Goal: Obtain resource: Download file/media

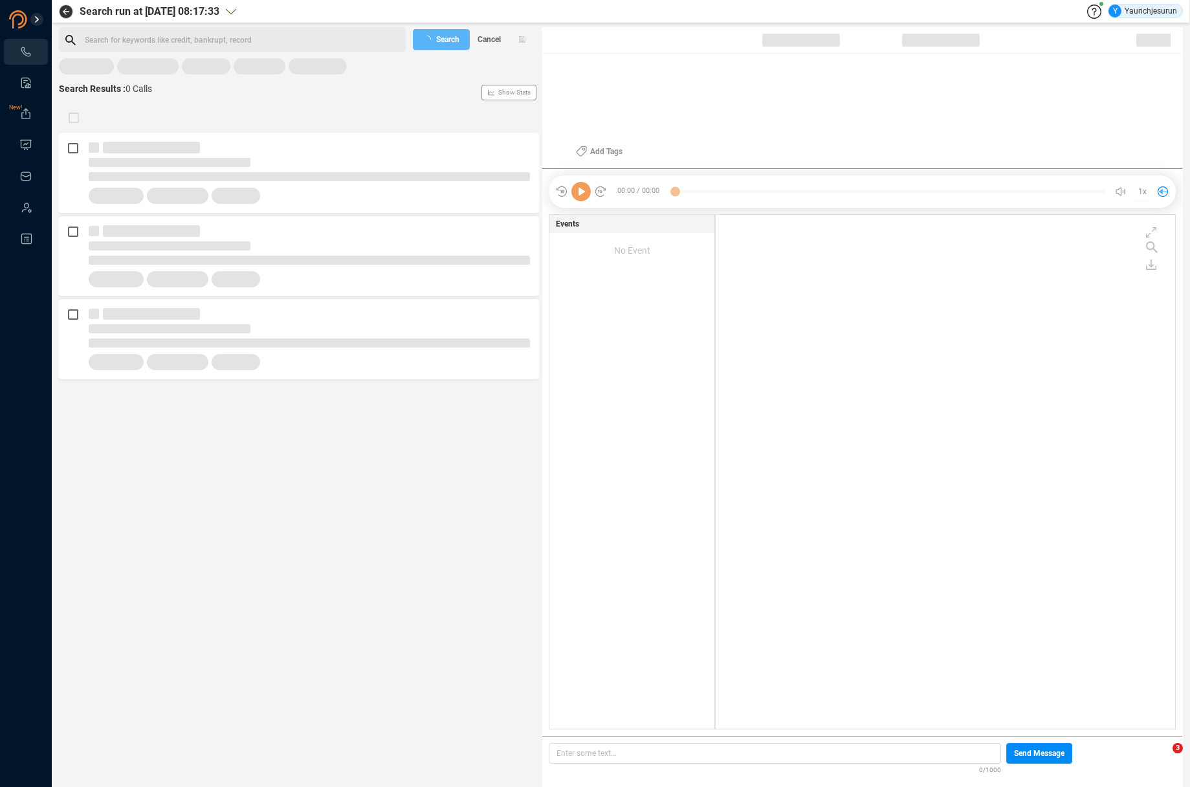
scroll to position [511, 453]
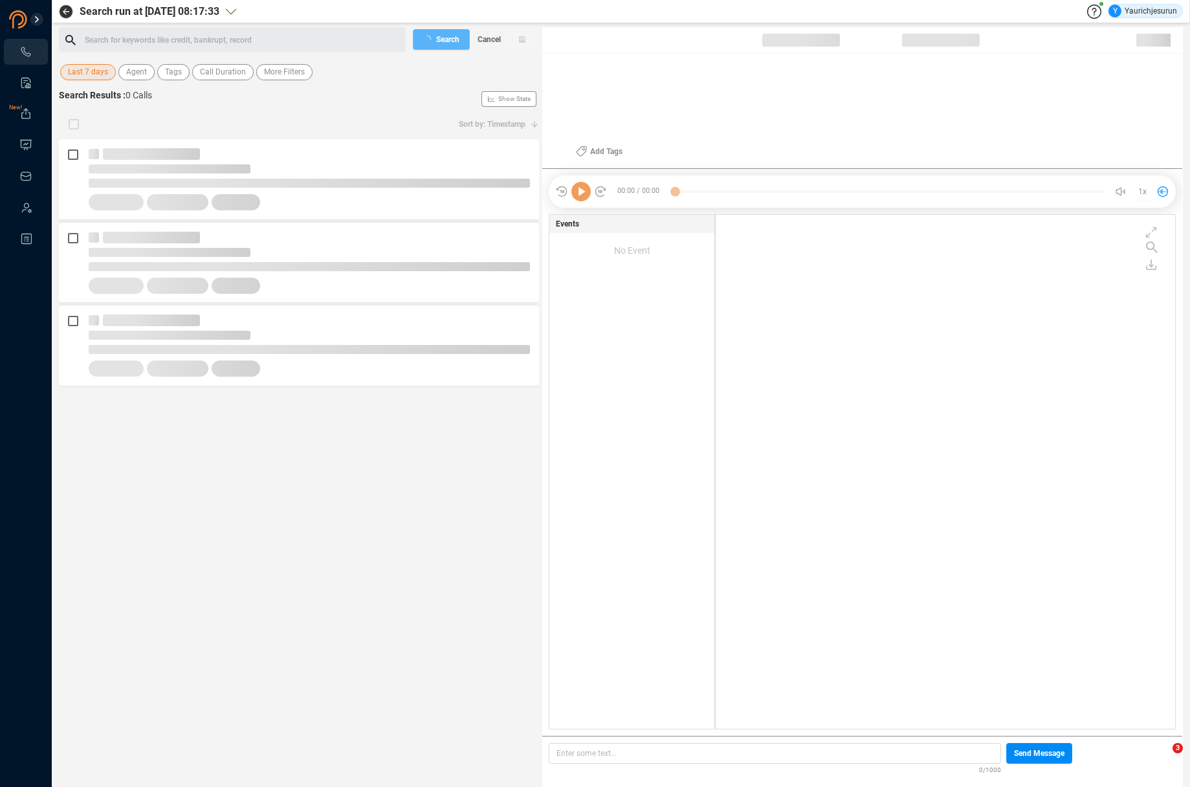
click at [91, 72] on span "Last 7 days" at bounding box center [88, 72] width 40 height 16
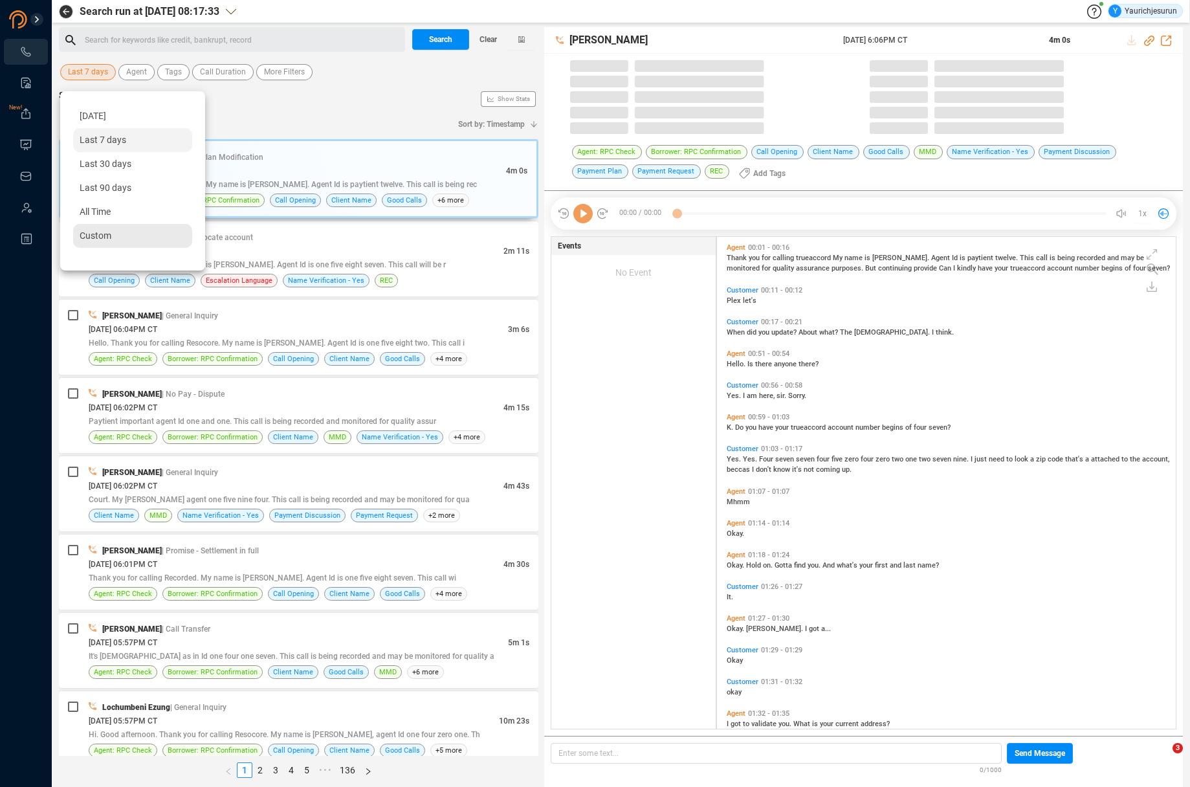
click at [131, 241] on div "Custom" at bounding box center [132, 236] width 119 height 24
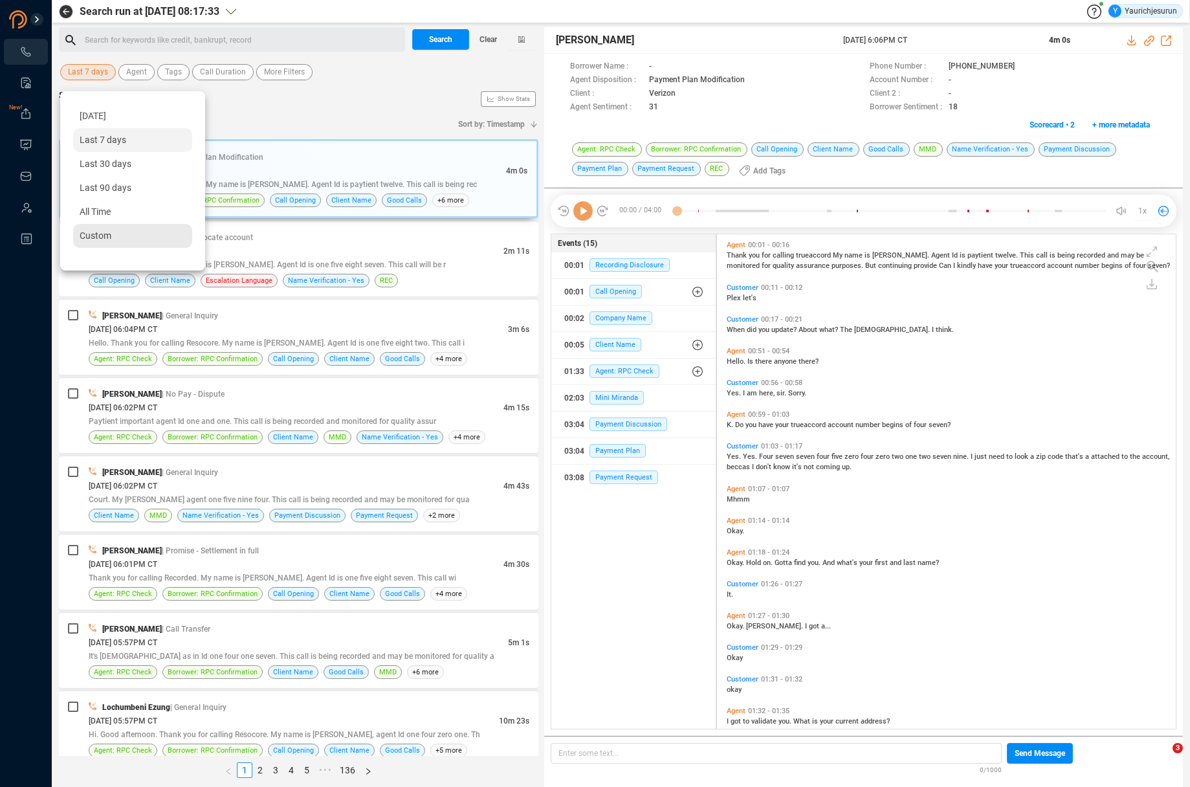
scroll to position [492, 452]
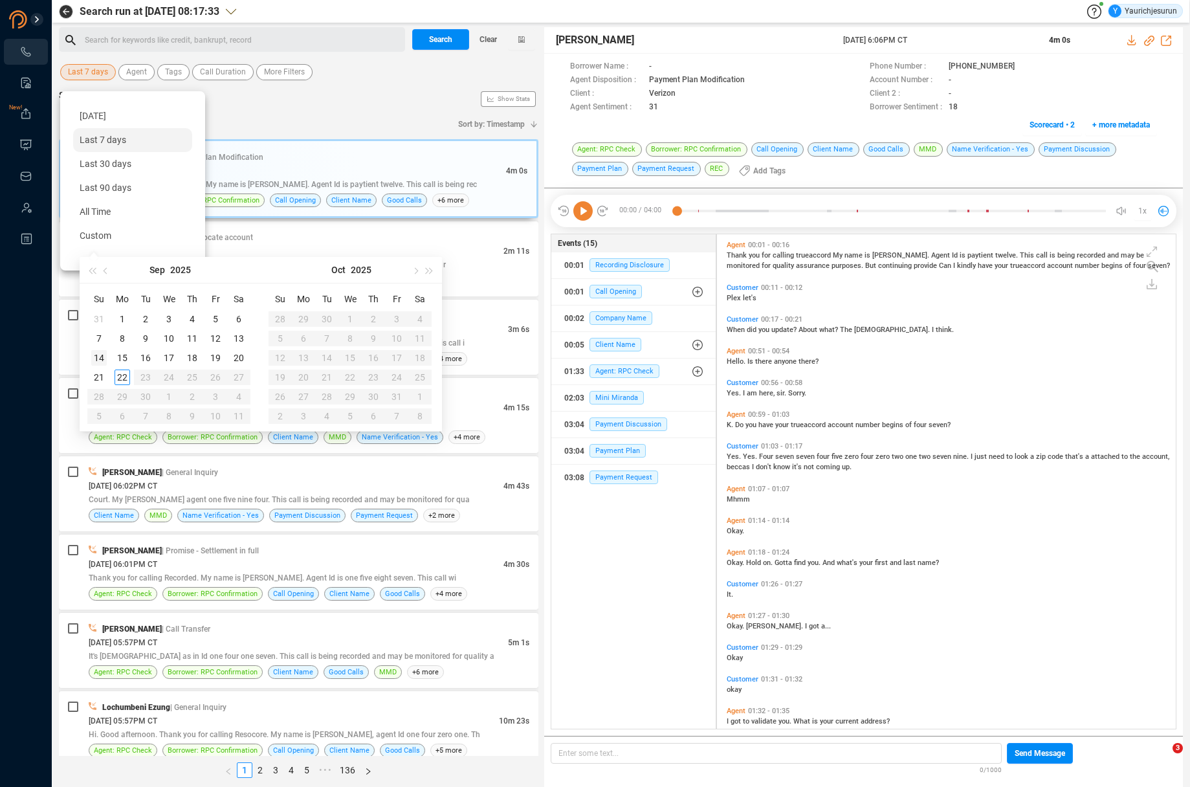
type input "[DATE]"
click at [96, 356] on div "14" at bounding box center [99, 358] width 16 height 16
type input "2025-09-20"
click at [236, 358] on div "20" at bounding box center [239, 358] width 16 height 16
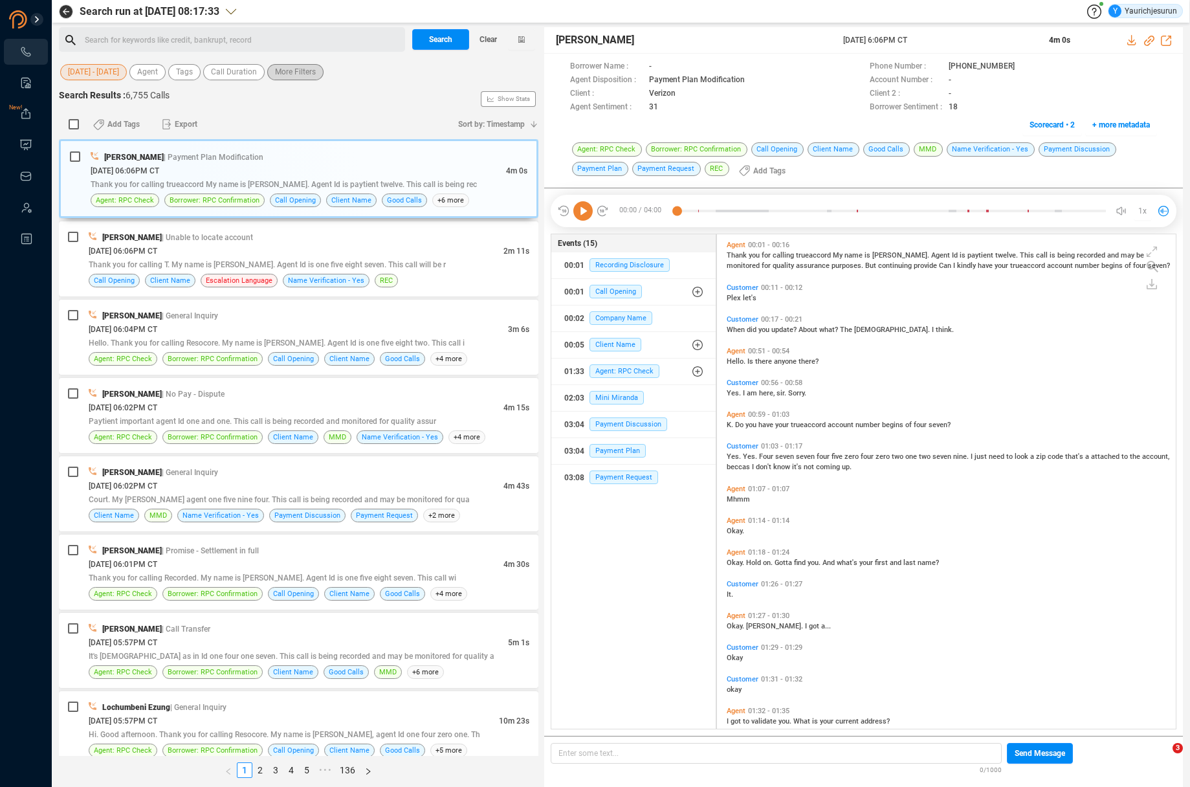
click at [289, 73] on span "More Filters" at bounding box center [295, 72] width 41 height 16
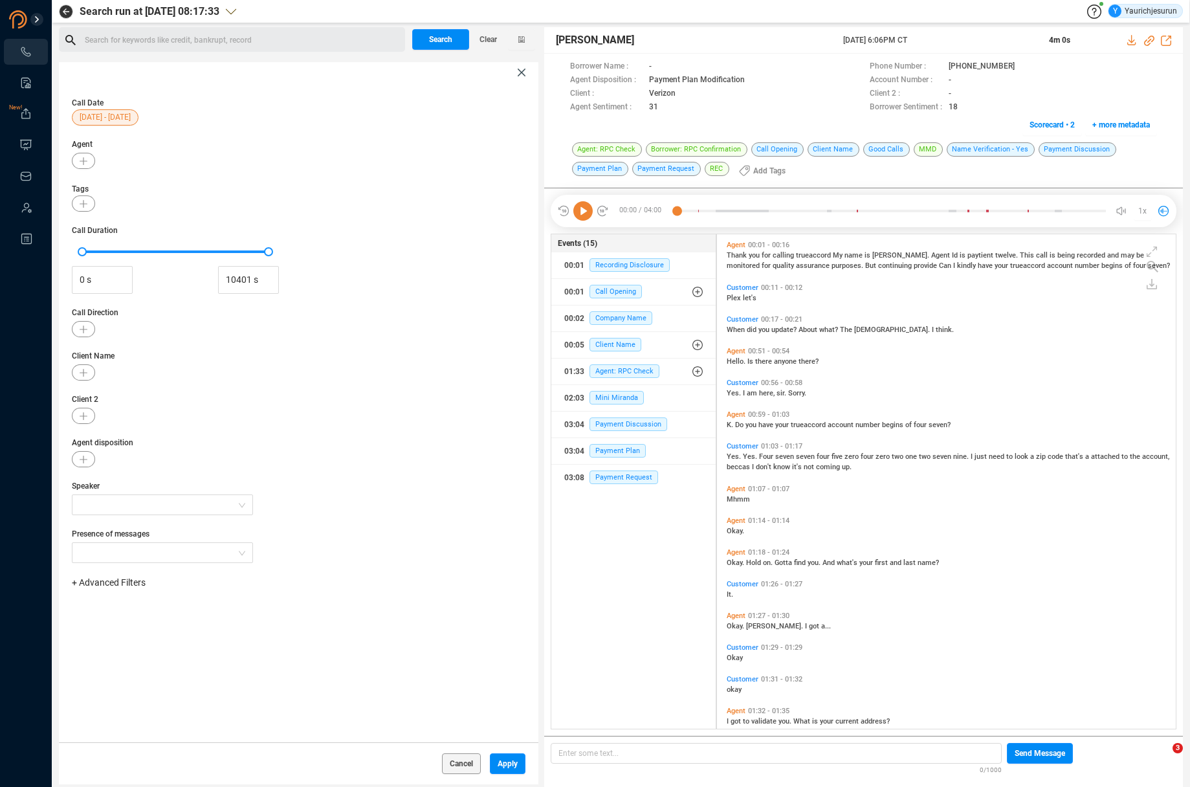
click at [123, 585] on span "+ Advanced Filters" at bounding box center [109, 582] width 74 height 10
click at [129, 690] on span "Phone Number" at bounding box center [115, 691] width 60 height 10
click at [206, 615] on div "Enter a comma separated list ﻿" at bounding box center [201, 624] width 246 height 28
click at [311, 556] on div "Presence of messages" at bounding box center [299, 545] width 454 height 35
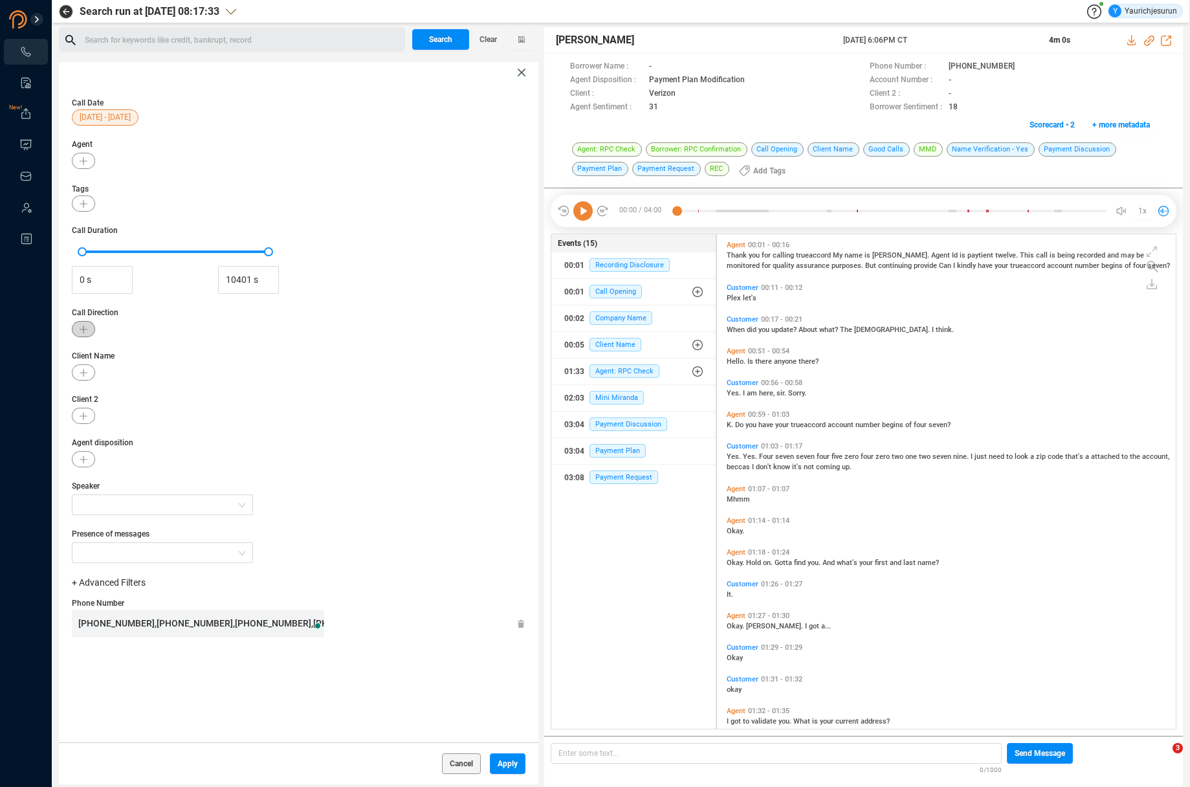
click at [88, 327] on button "button" at bounding box center [83, 329] width 23 height 16
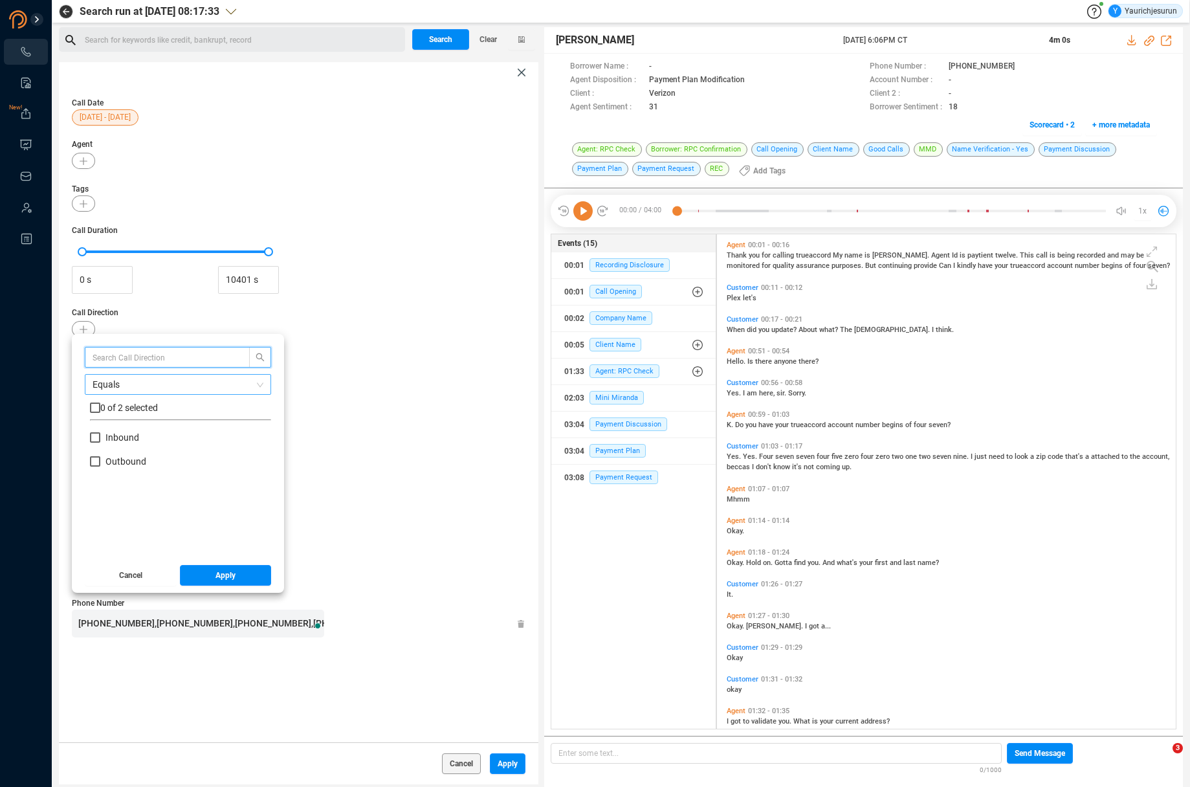
scroll to position [121, 175]
drag, startPoint x: 112, startPoint y: 440, endPoint x: 119, endPoint y: 440, distance: 7.1
click at [112, 440] on span "Inbound" at bounding box center [123, 437] width 34 height 10
click at [100, 440] on input "Inbound" at bounding box center [95, 437] width 10 height 10
checkbox input "true"
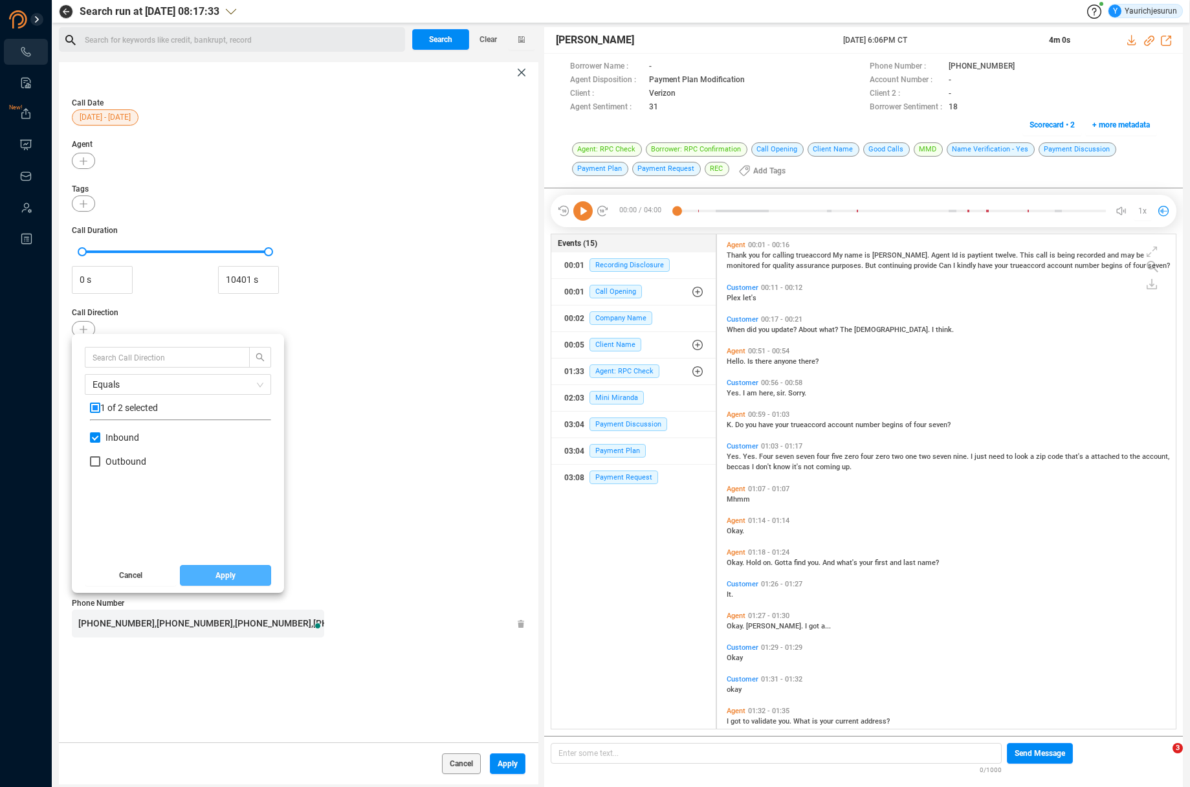
click at [211, 572] on button "Apply" at bounding box center [226, 575] width 92 height 21
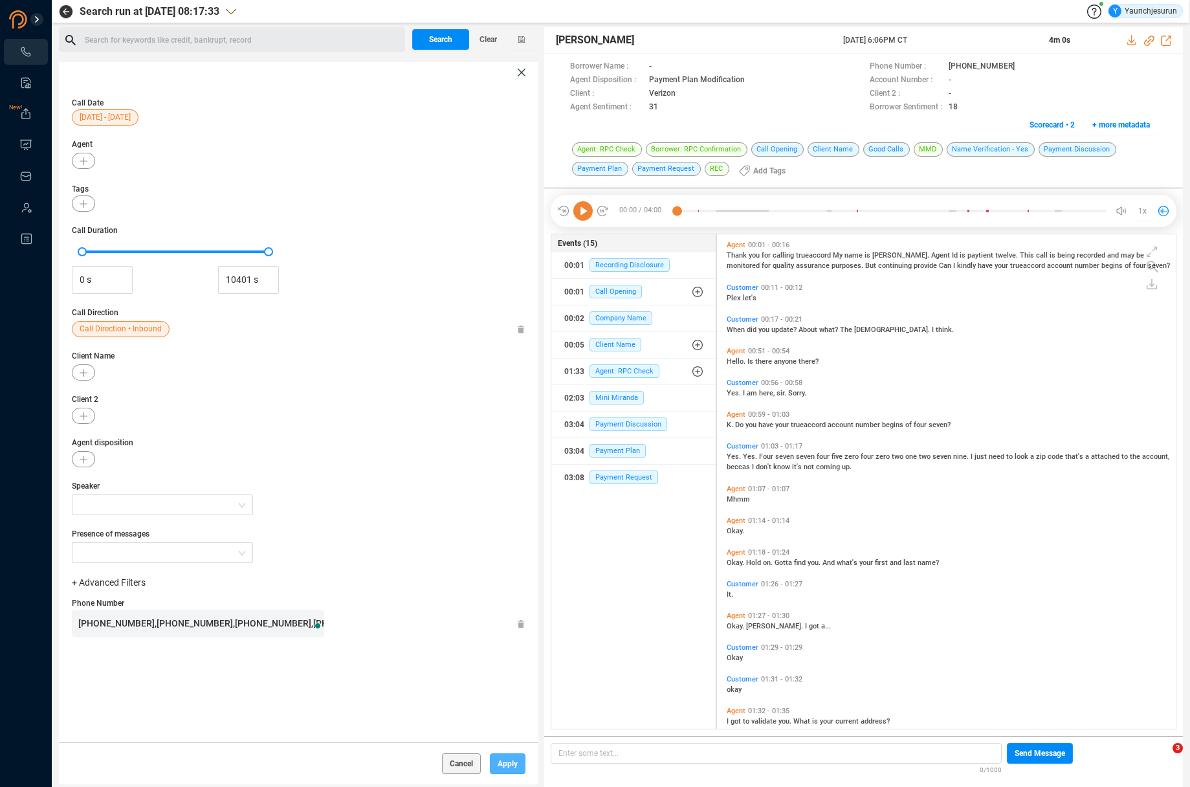
click at [498, 774] on span "Apply" at bounding box center [508, 763] width 20 height 21
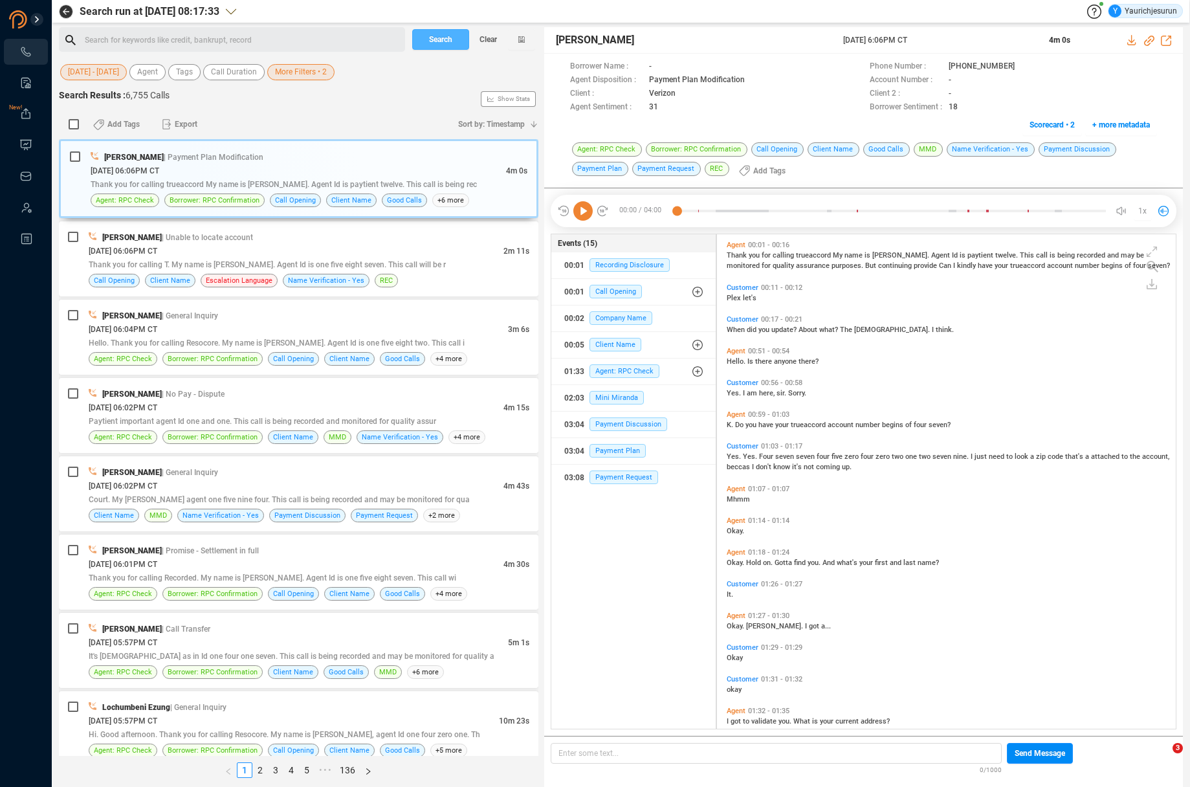
click at [430, 34] on span "Search" at bounding box center [440, 39] width 23 height 21
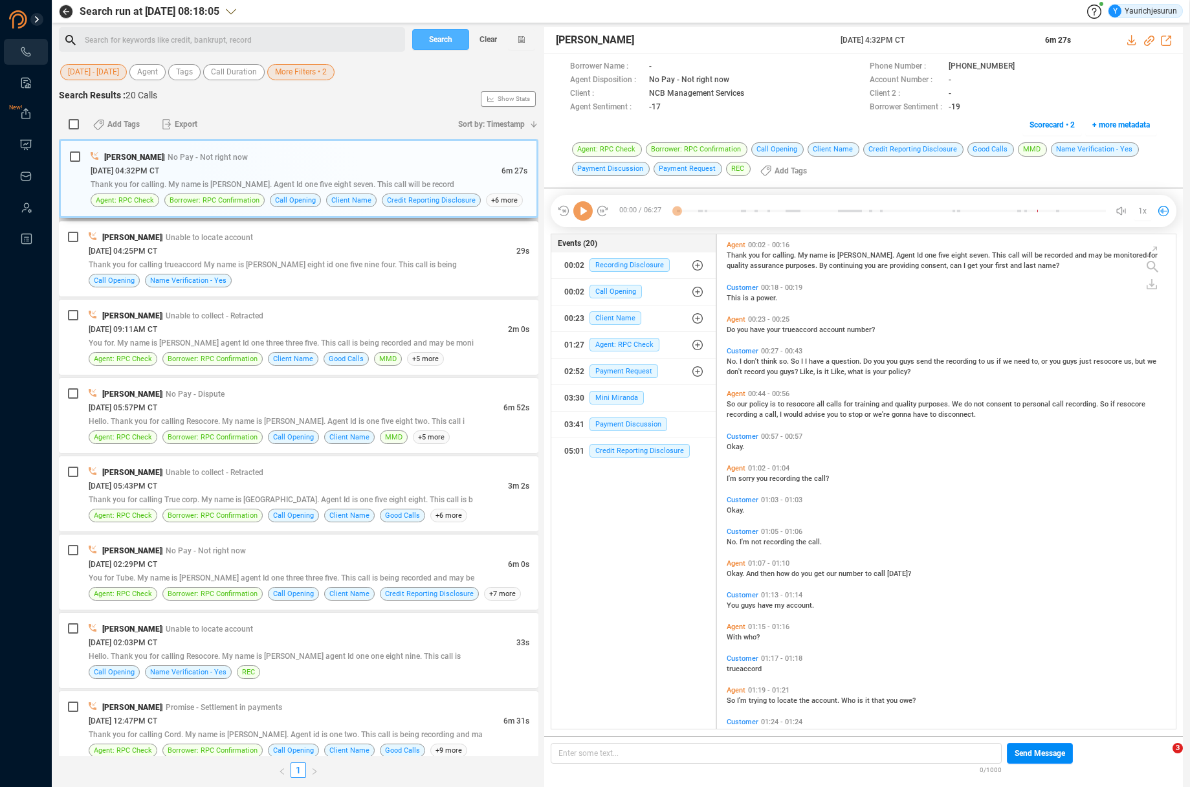
scroll to position [492, 452]
click at [77, 126] on input "checkbox" at bounding box center [74, 124] width 10 height 10
checkbox input "true"
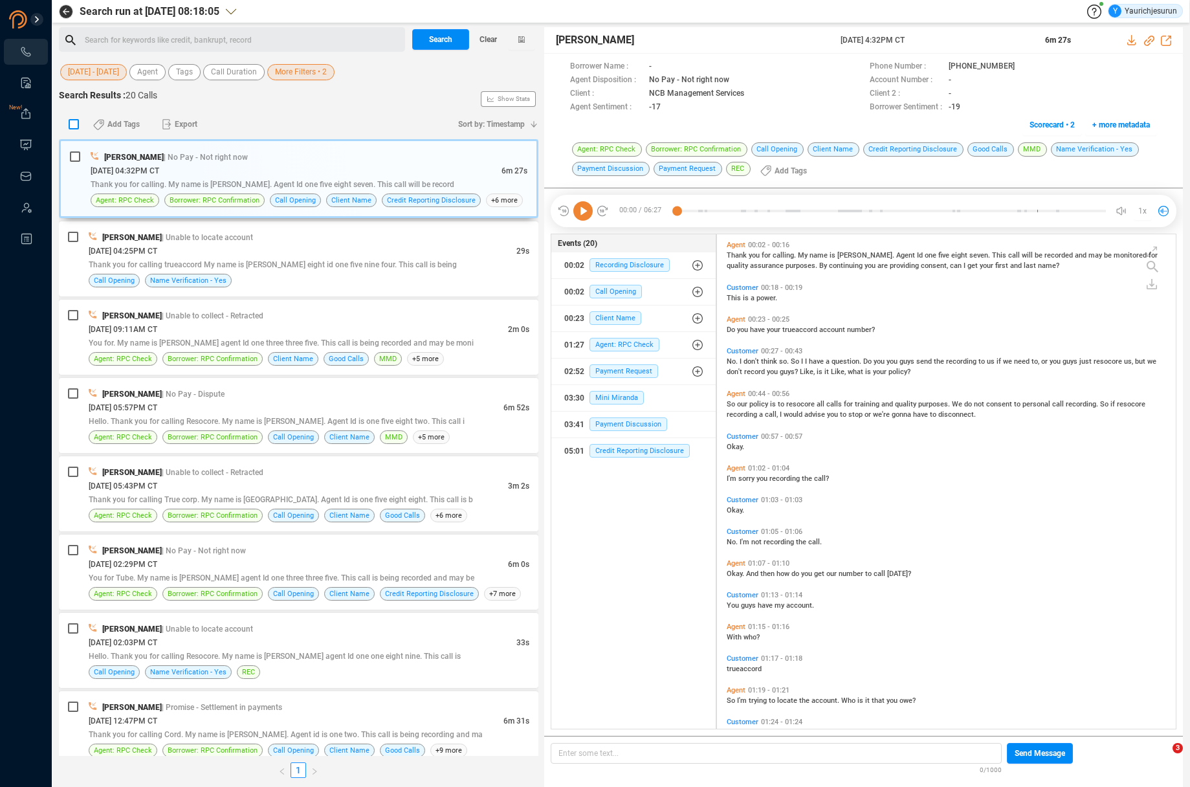
checkbox input "true"
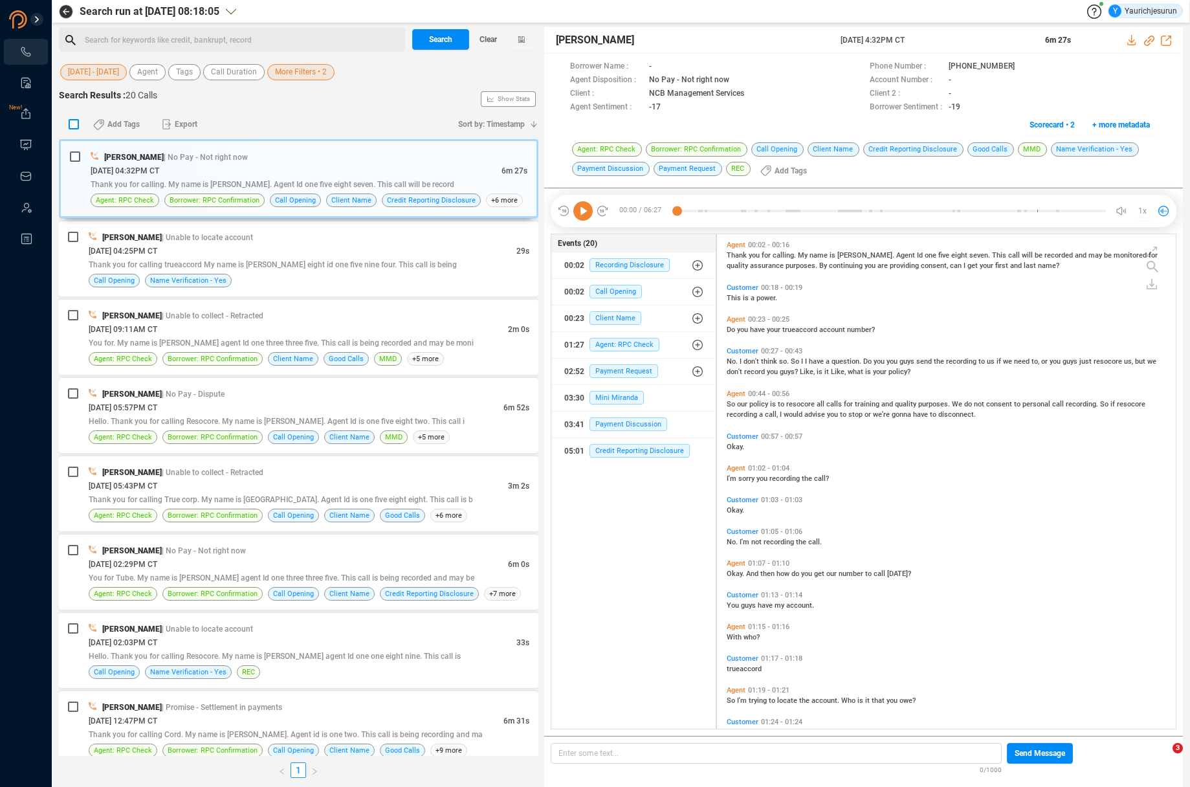
checkbox input "true"
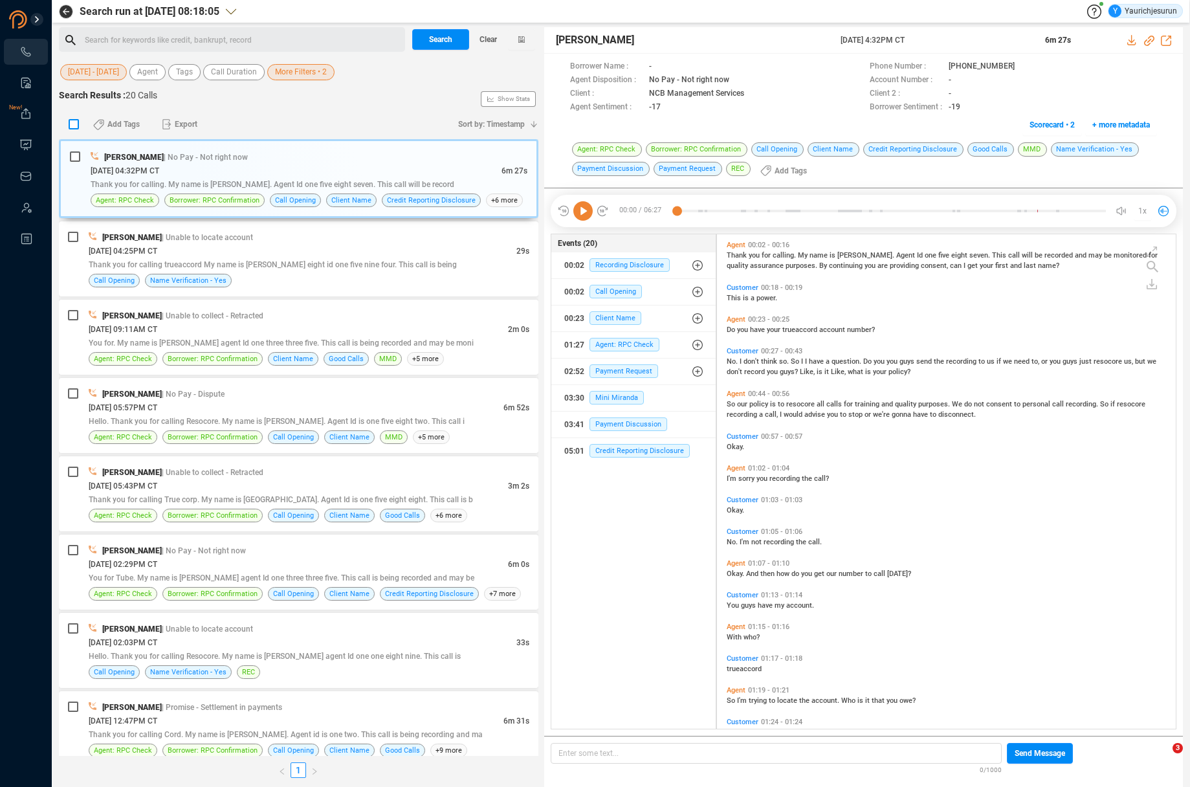
checkbox input "true"
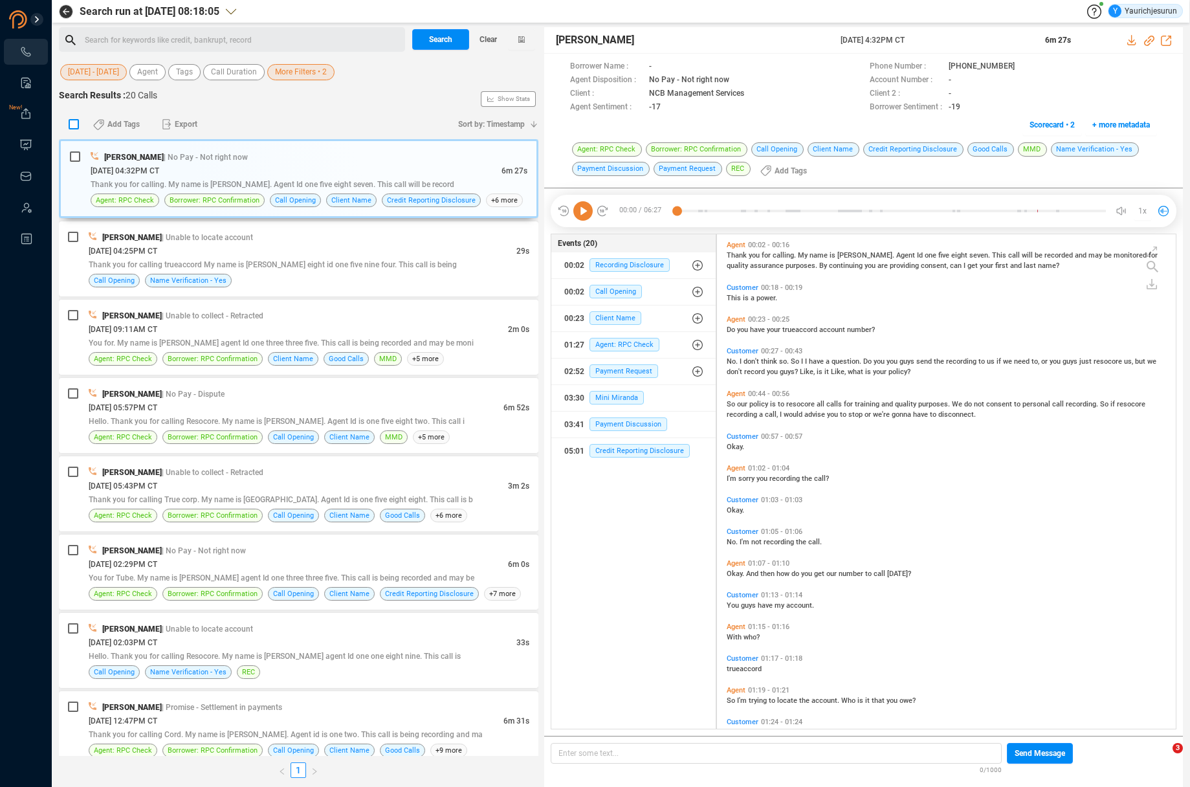
checkbox input "true"
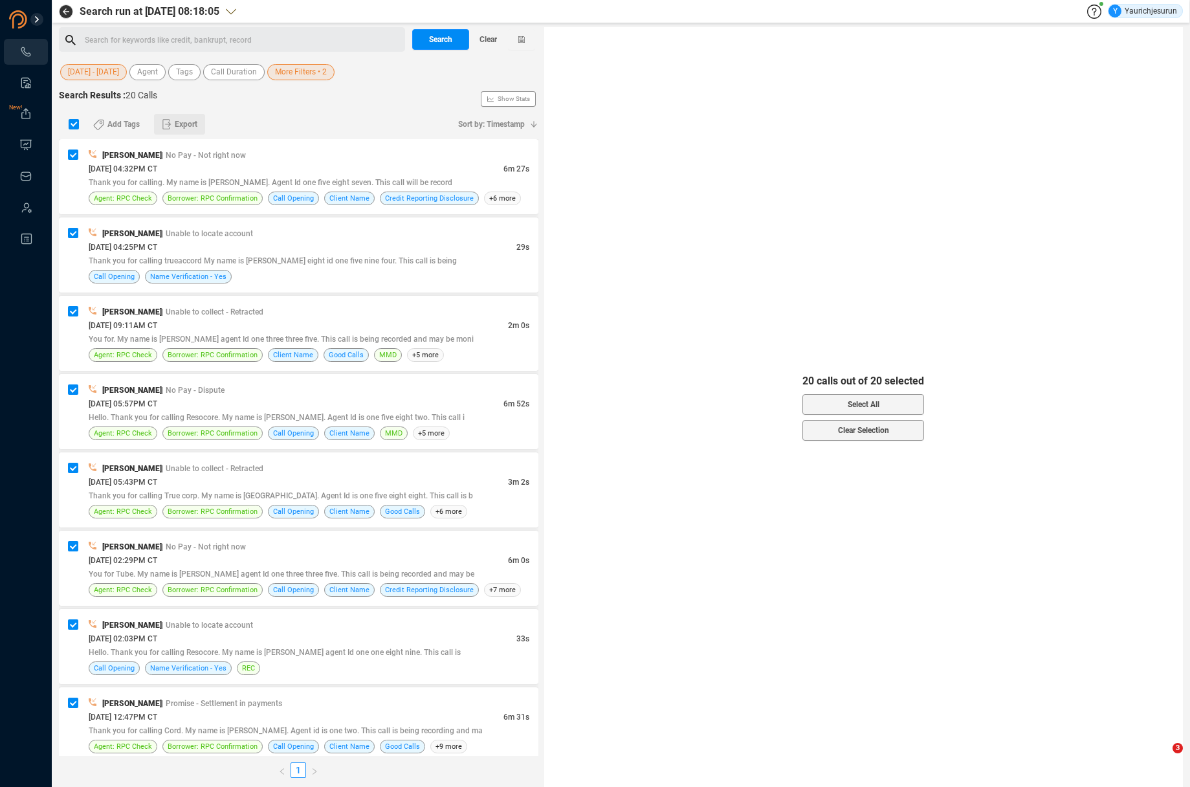
click at [170, 122] on icon "button" at bounding box center [167, 124] width 10 height 12
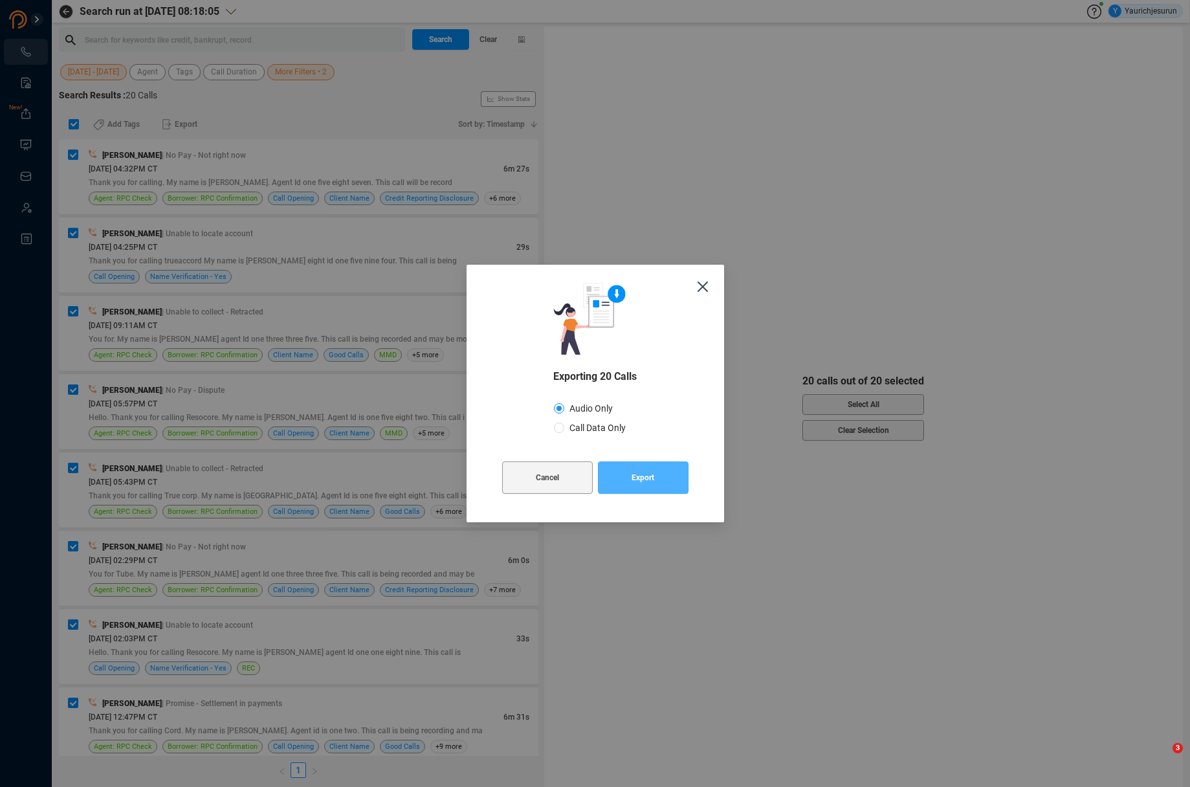
click at [661, 482] on button "Export" at bounding box center [643, 478] width 91 height 32
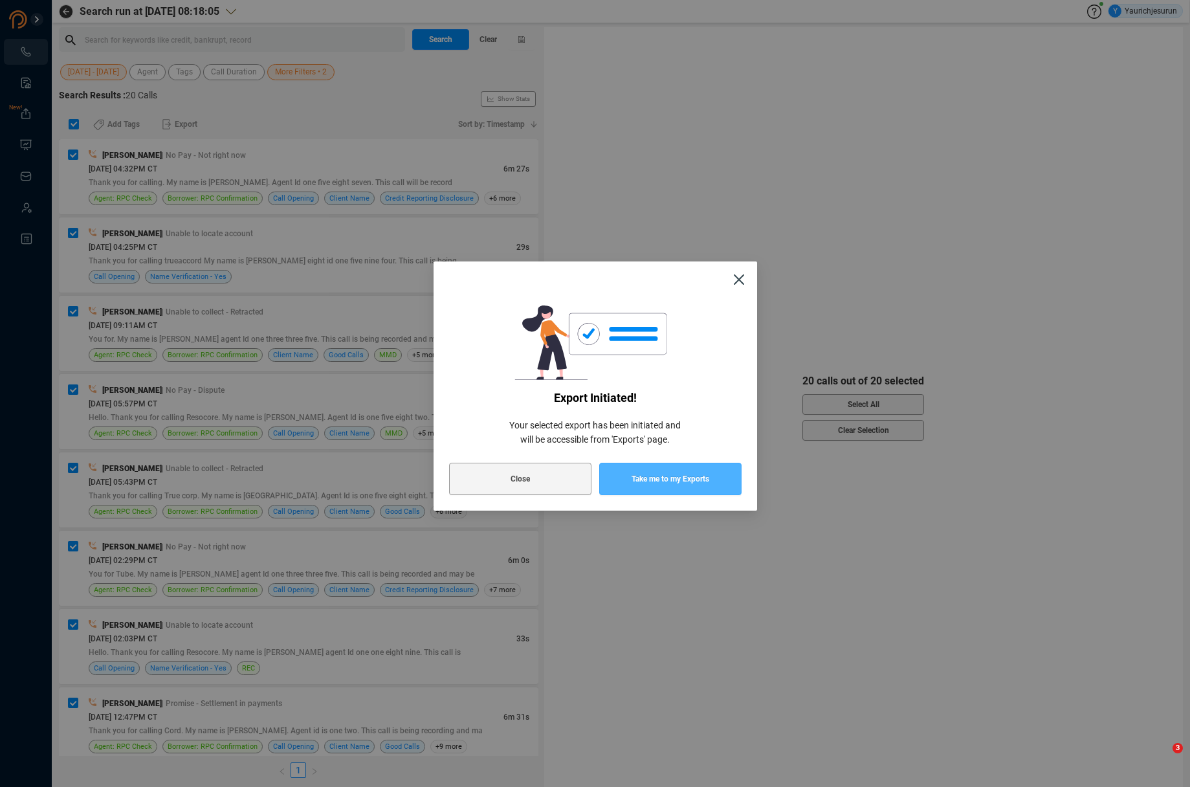
click at [661, 482] on span "Take me to my Exports" at bounding box center [671, 479] width 78 height 32
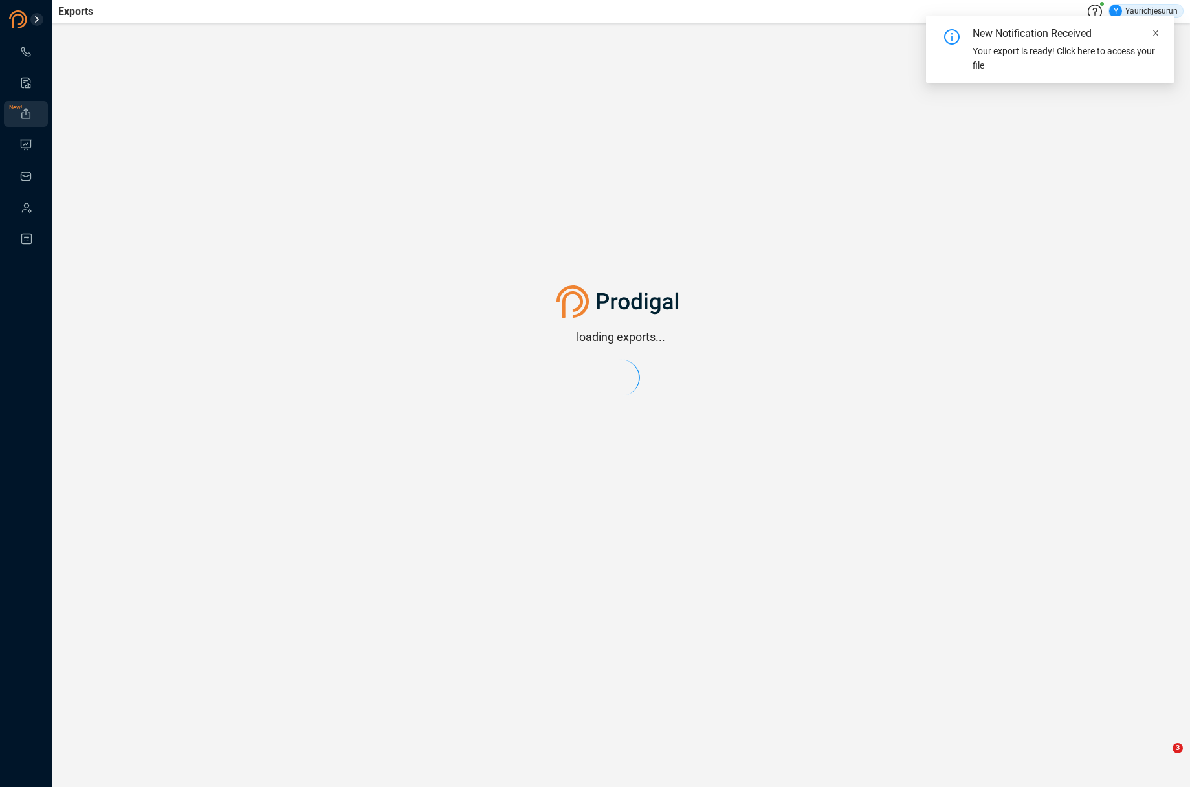
click at [1158, 36] on icon "close" at bounding box center [1156, 32] width 9 height 9
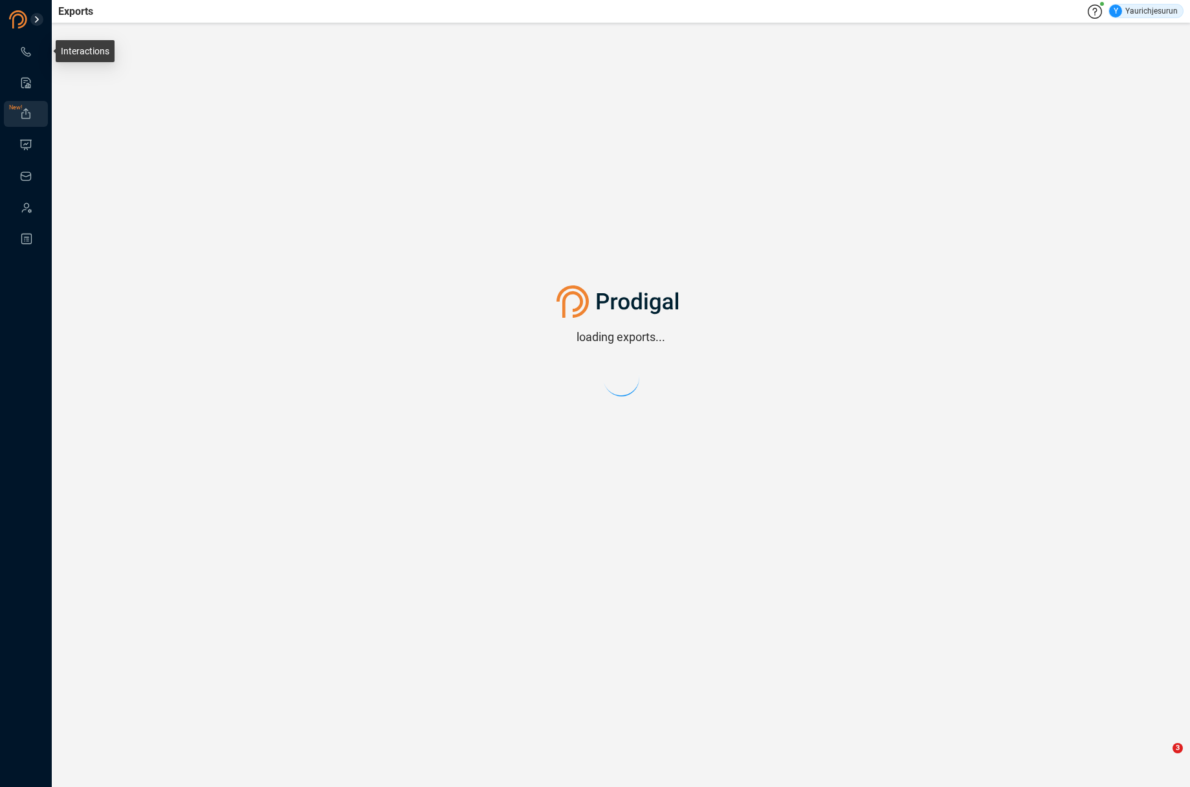
click at [24, 55] on icon at bounding box center [25, 51] width 13 height 13
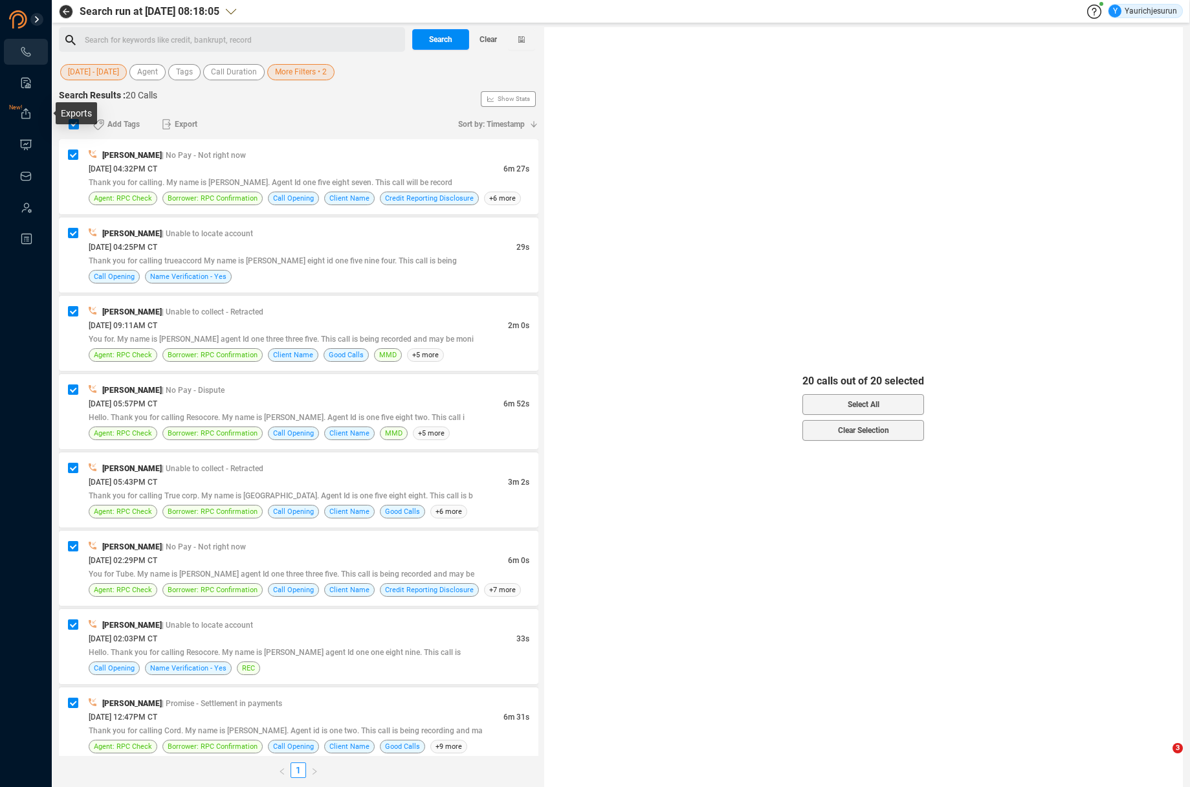
click at [32, 119] on icon at bounding box center [25, 113] width 13 height 13
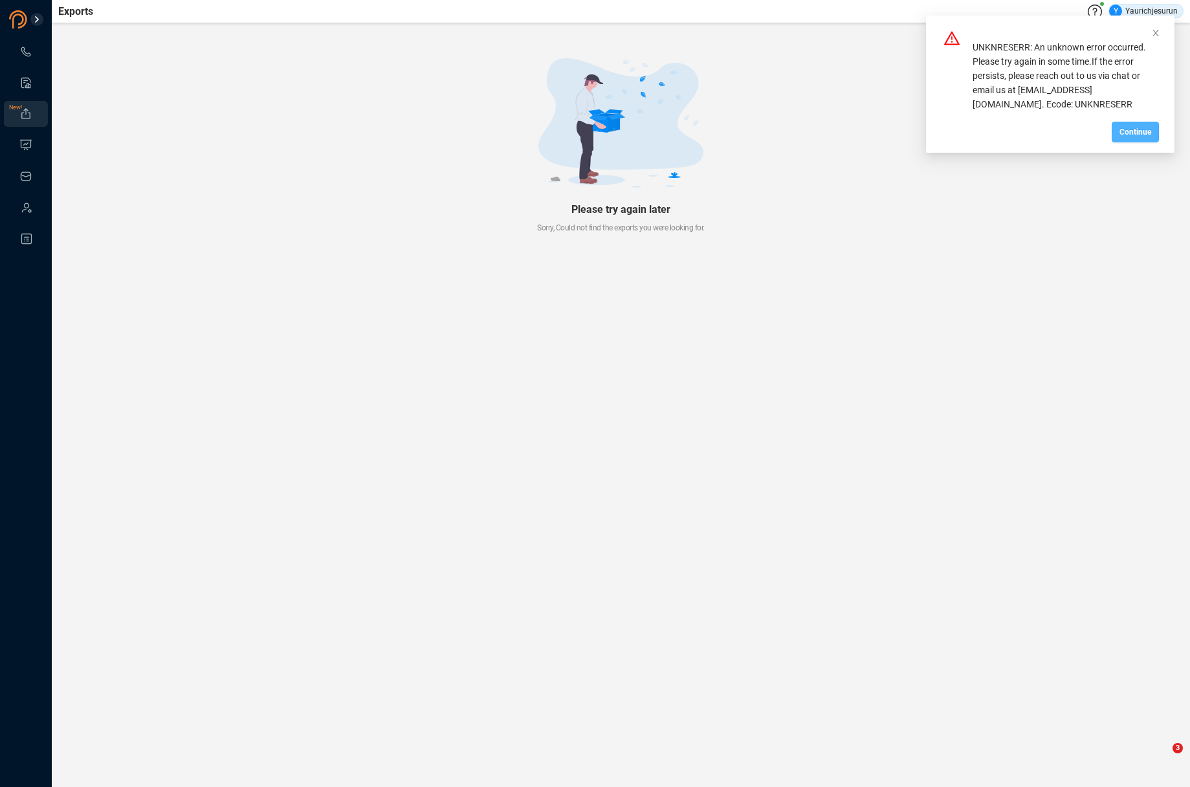
click at [1143, 131] on span "Continue" at bounding box center [1136, 132] width 32 height 21
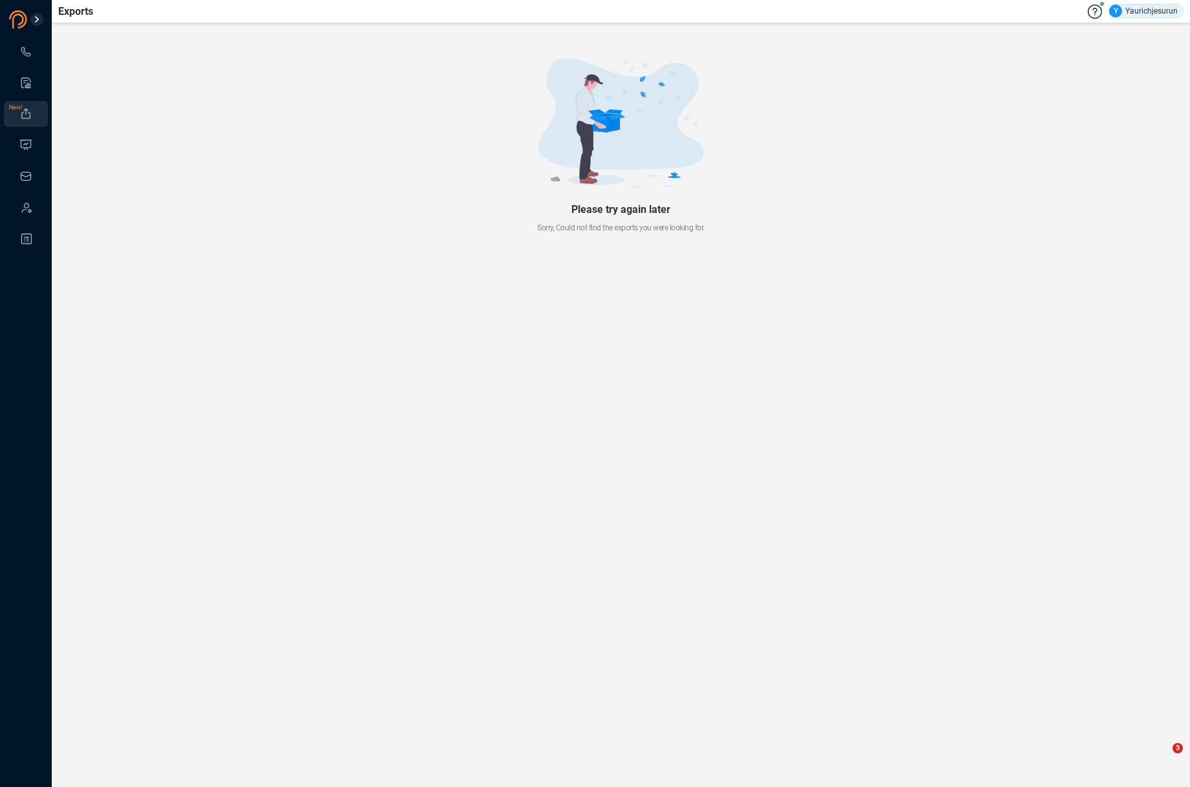
click at [26, 111] on icon at bounding box center [25, 113] width 9 height 10
